Goal: Task Accomplishment & Management: Use online tool/utility

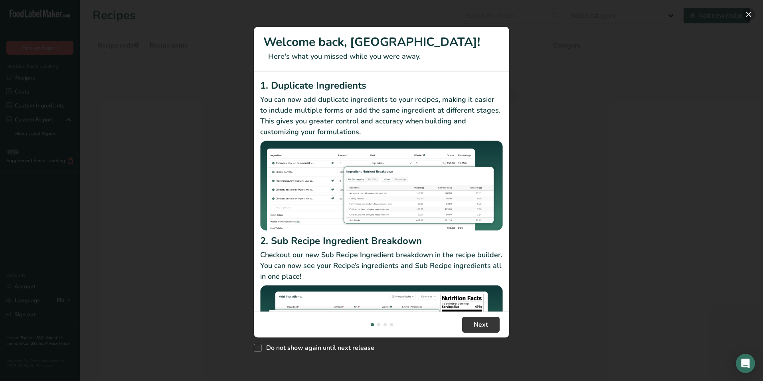
click at [746, 17] on button "New Features" at bounding box center [748, 14] width 13 height 13
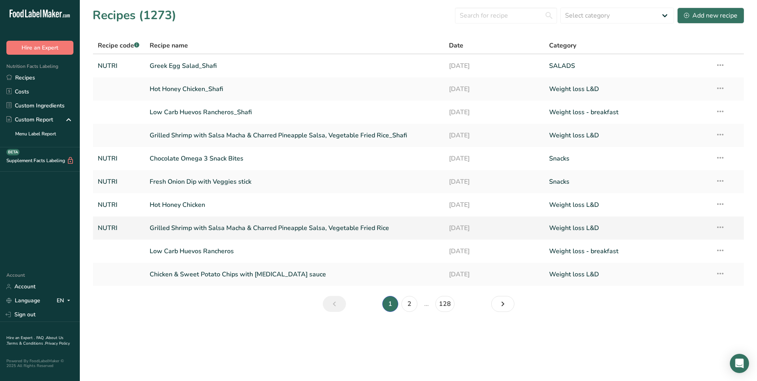
click at [270, 227] on link "Grilled Shrimp with Salsa Macha & Charred Pineapple Salsa, Vegetable Fried Rice" at bounding box center [295, 227] width 290 height 17
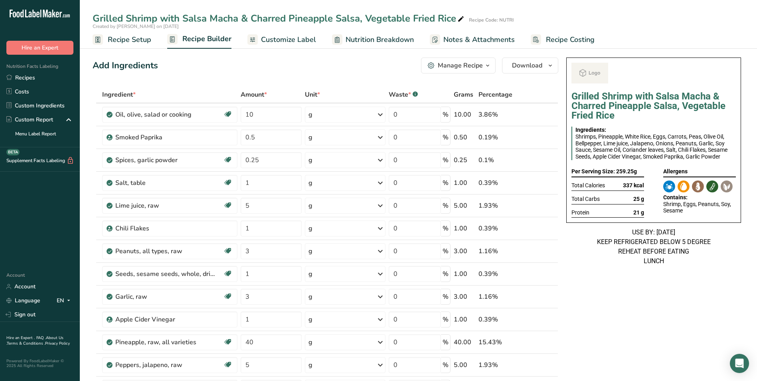
click at [458, 67] on div "Manage Recipe" at bounding box center [460, 66] width 45 height 10
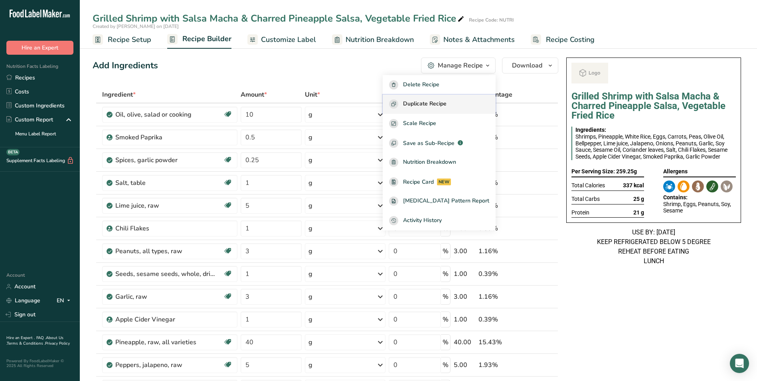
click at [438, 103] on span "Duplicate Recipe" at bounding box center [424, 103] width 43 height 9
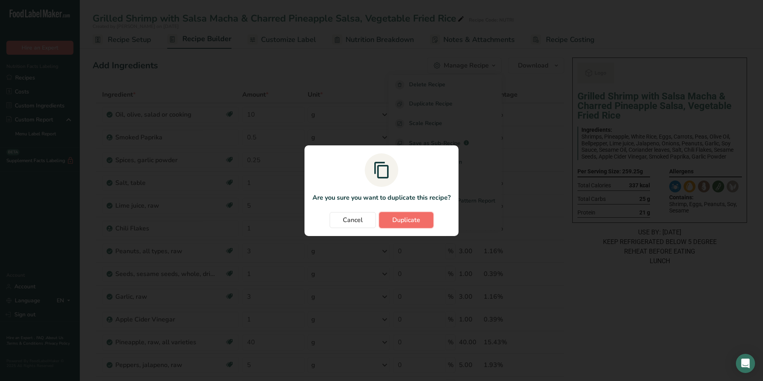
click at [415, 217] on span "Duplicate" at bounding box center [406, 220] width 28 height 10
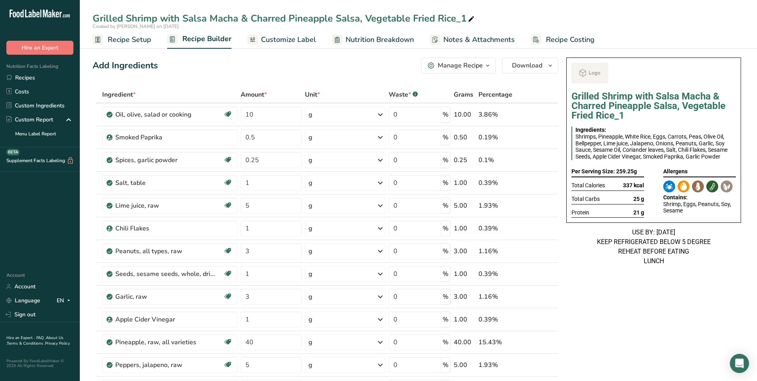
click at [144, 20] on div "Grilled Shrimp with Salsa Macha & Charred Pineapple Salsa, Vegetable Fried Rice…" at bounding box center [284, 18] width 383 height 14
click at [144, 20] on input "Grilled Shrimp with Salsa Macha & Charred Pineapple Salsa, Vegetable Fried Rice…" at bounding box center [418, 18] width 651 height 14
click at [475, 19] on input "Grilled Chicken with Salsa Macha & Charred Pineapple Salsa, Vegetable Fried Ric…" at bounding box center [418, 18] width 651 height 14
type input "Grilled Chicken with Salsa Macha & Charred Pineapple Salsa, Vegetable Fried Rice"
click at [387, 63] on div "Add Ingredients Manage Recipe Delete Recipe Duplicate Recipe Scale Recipe Save …" at bounding box center [326, 65] width 466 height 16
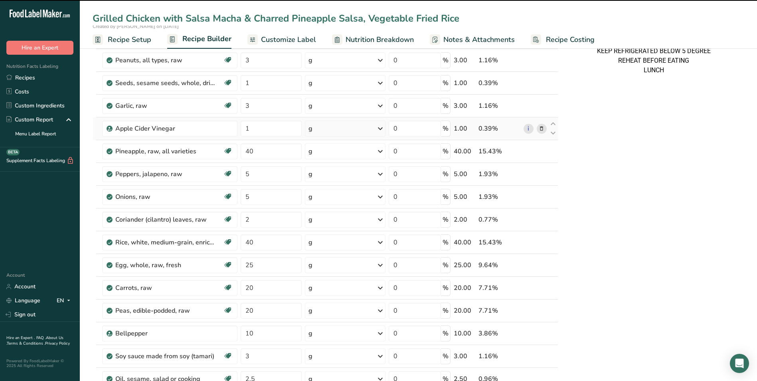
scroll to position [279, 0]
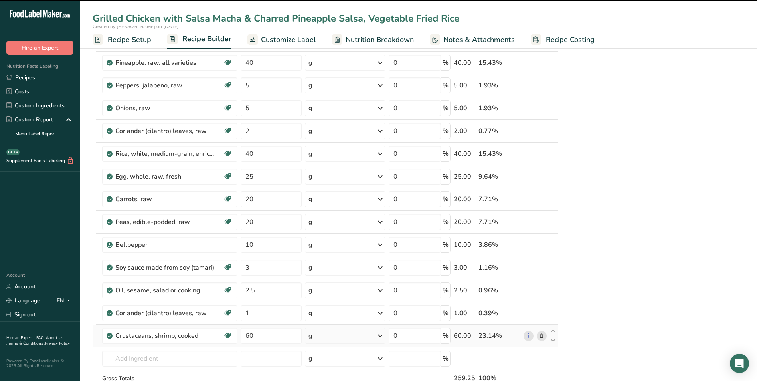
click at [542, 334] on icon at bounding box center [542, 336] width 6 height 8
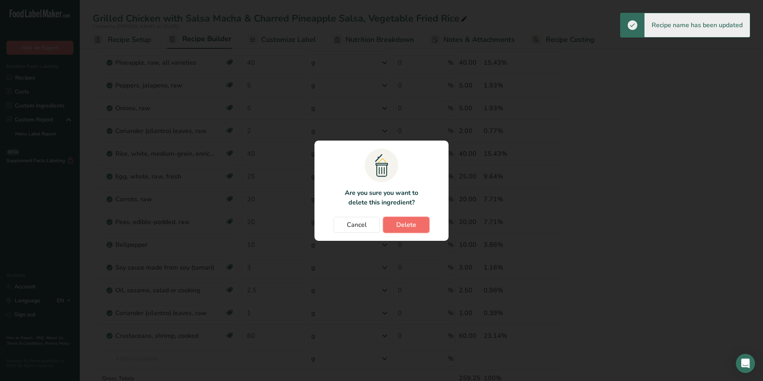
click at [412, 222] on span "Delete" at bounding box center [406, 225] width 20 height 10
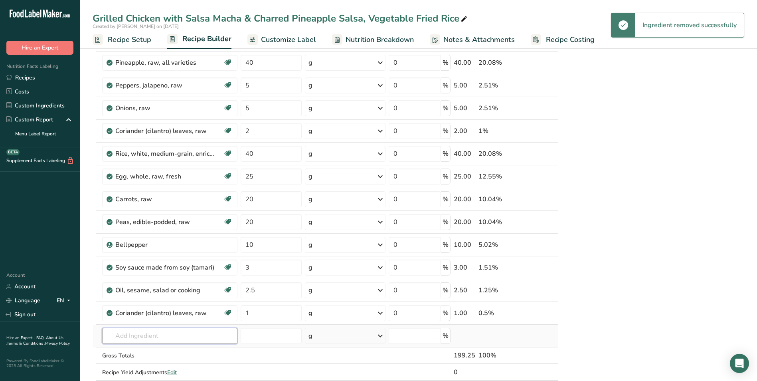
click at [130, 341] on input "text" at bounding box center [169, 336] width 135 height 16
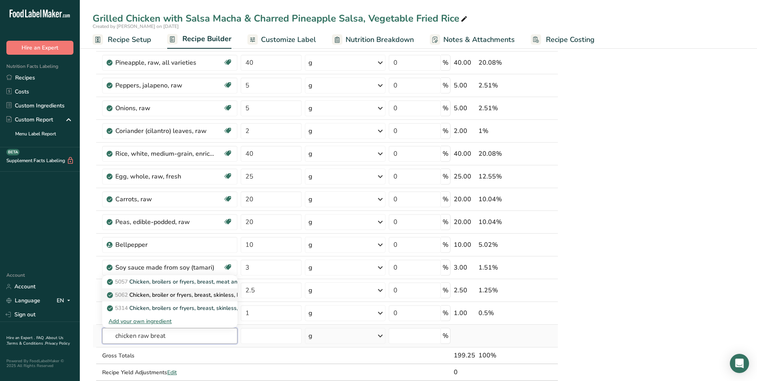
type input "chicken raw breat"
click at [186, 294] on p "5062 Chicken, broiler or fryers, breast, skinless, boneless, meat only, raw" at bounding box center [205, 294] width 192 height 8
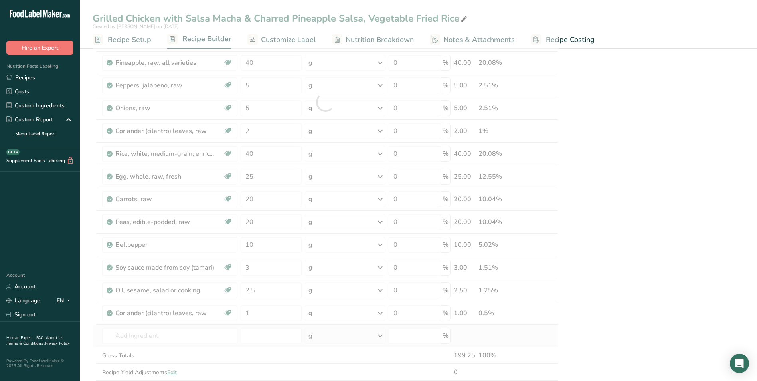
type input "Chicken, broiler or fryers, breast, skinless, boneless, meat only, raw"
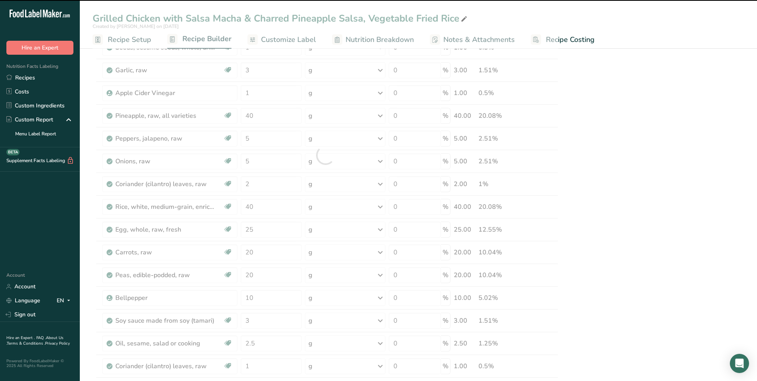
scroll to position [40, 0]
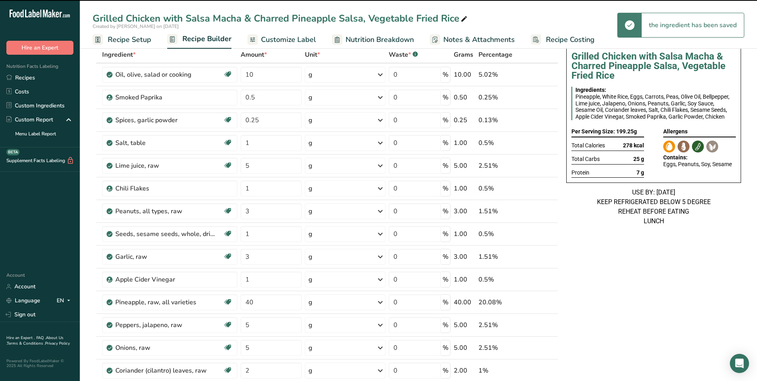
type input "0"
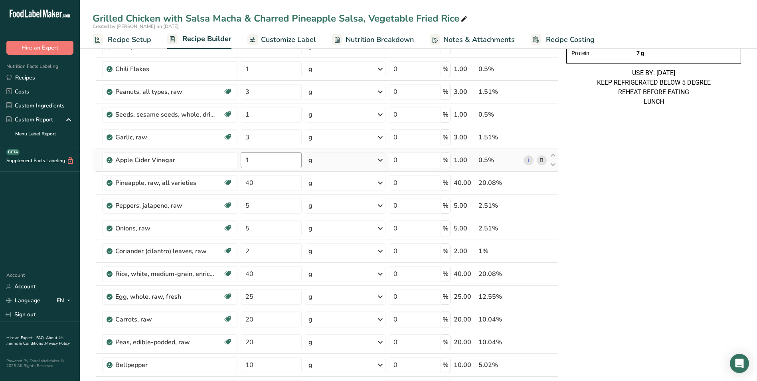
scroll to position [160, 0]
click at [247, 181] on input "40" at bounding box center [271, 182] width 61 height 16
click at [251, 184] on input "20" at bounding box center [271, 182] width 61 height 16
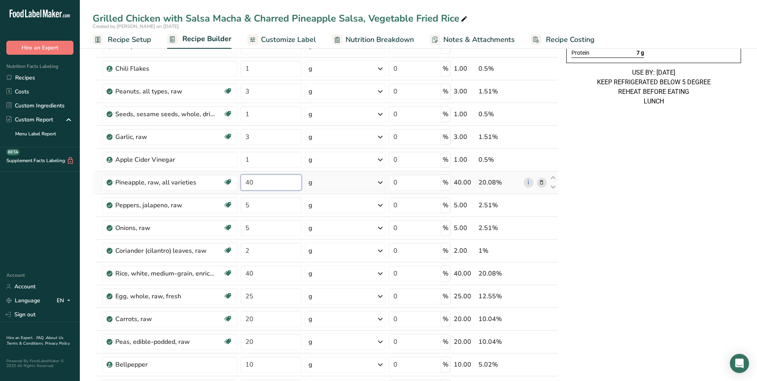
type input "40"
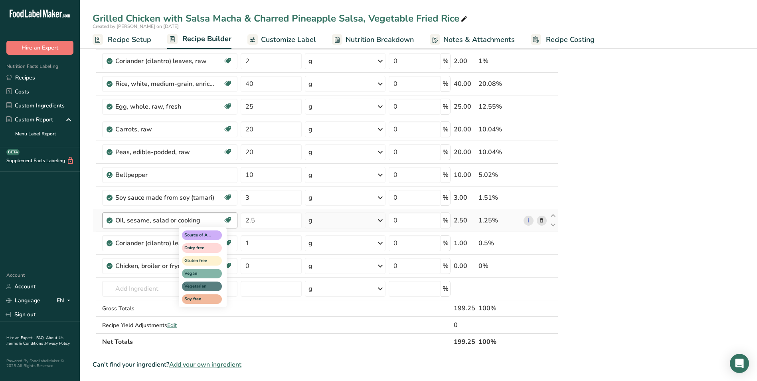
scroll to position [359, 0]
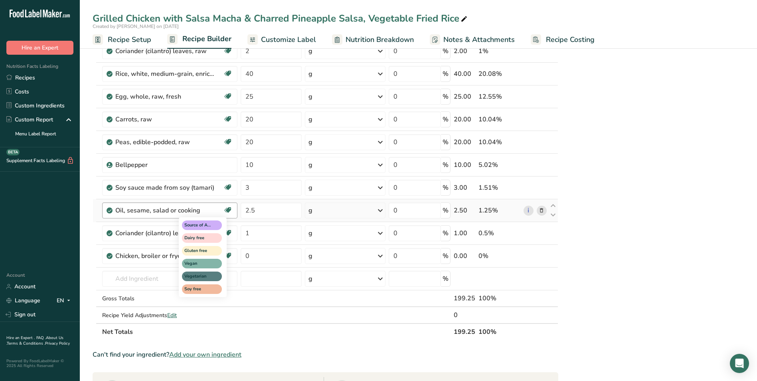
click at [245, 254] on div "Source of Antioxidants Dairy free Gluten free Vegan Vegetarian Soy free" at bounding box center [217, 255] width 77 height 81
click at [252, 255] on div "Source of Antioxidants Dairy free Gluten free Vegan Vegetarian Soy free" at bounding box center [217, 255] width 77 height 81
drag, startPoint x: 252, startPoint y: 255, endPoint x: 246, endPoint y: 258, distance: 6.8
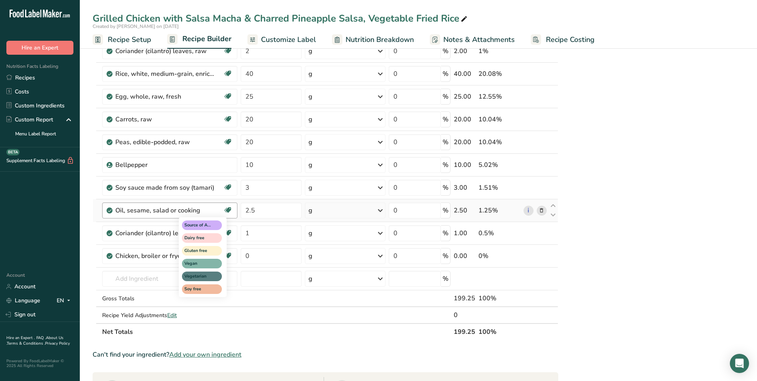
click at [246, 258] on div "Source of Antioxidants Dairy free Gluten free Vegan Vegetarian Soy free" at bounding box center [217, 255] width 77 height 81
click at [686, 241] on div "Grilled Chicken with Salsa Macha & Charred Pineapple Salsa, Vegetable Fried Ric…" at bounding box center [653, 163] width 181 height 937
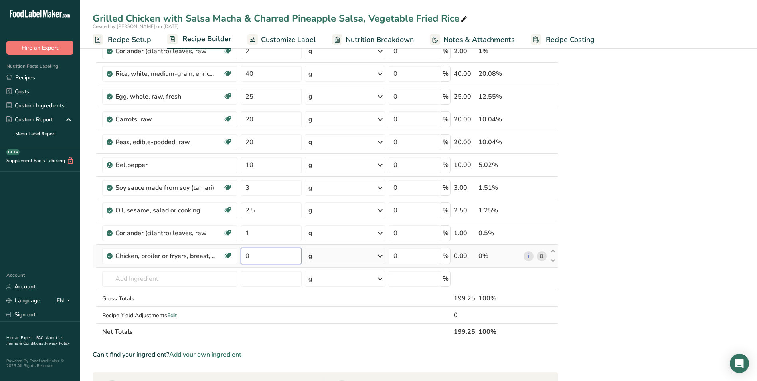
click at [245, 260] on input "0" at bounding box center [271, 256] width 61 height 16
type input "70"
click at [755, 243] on section "Add Ingredients Manage Recipe Delete Recipe Duplicate Recipe Scale Recipe Save …" at bounding box center [418, 163] width 677 height 962
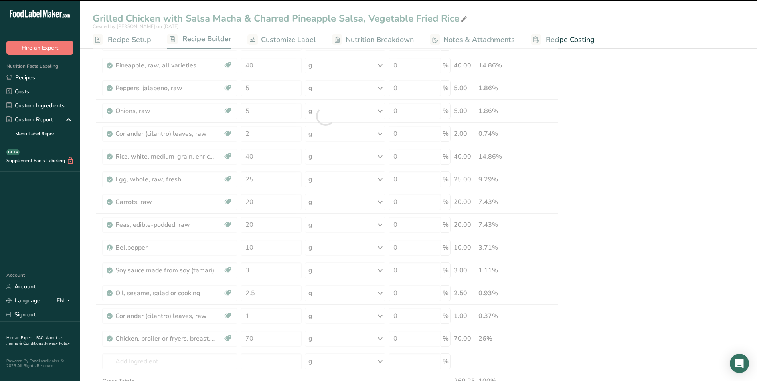
scroll to position [80, 0]
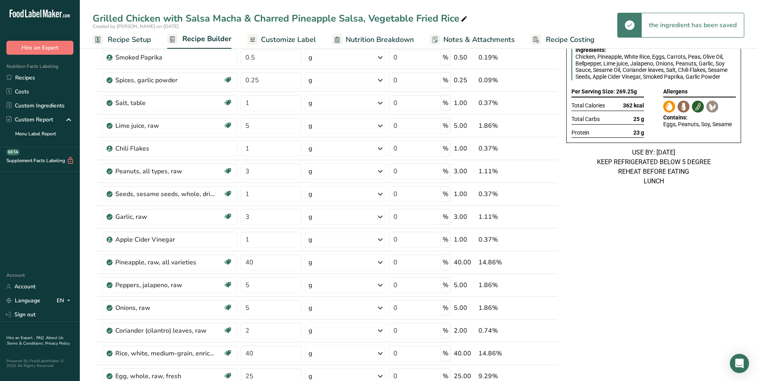
click at [290, 41] on span "Customize Label" at bounding box center [288, 39] width 55 height 11
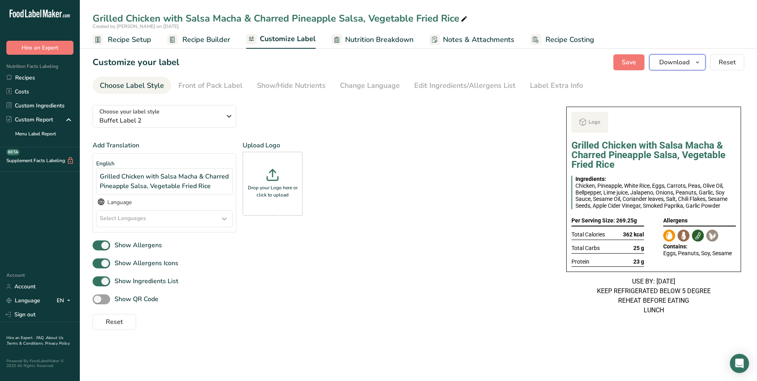
click at [677, 67] on button "Download" at bounding box center [677, 62] width 56 height 16
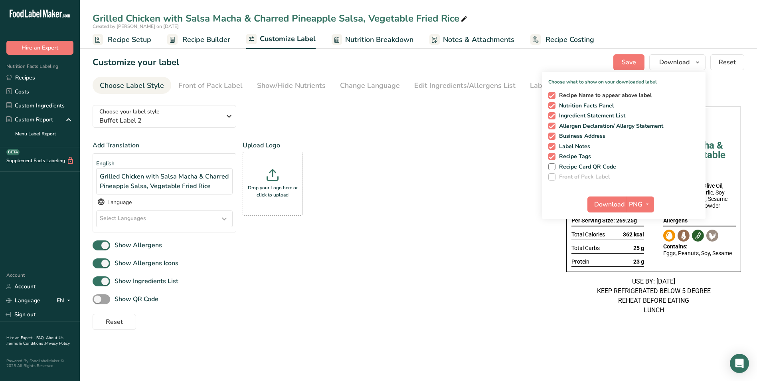
click at [553, 99] on span at bounding box center [551, 95] width 7 height 7
click at [553, 98] on input "Recipe Name to appear above label" at bounding box center [550, 95] width 5 height 5
checkbox input "false"
click at [612, 206] on span "Download" at bounding box center [609, 204] width 30 height 10
